Goal: Transaction & Acquisition: Purchase product/service

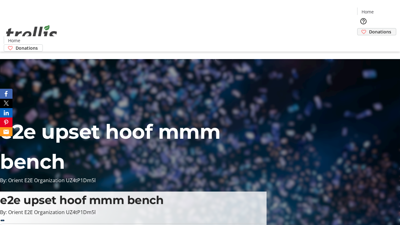
click at [369, 28] on span "Donations" at bounding box center [380, 31] width 22 height 7
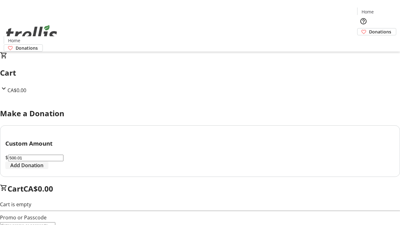
type input "500.01"
click at [43, 169] on span "Add Donation" at bounding box center [26, 165] width 33 height 7
